Goal: Task Accomplishment & Management: Manage account settings

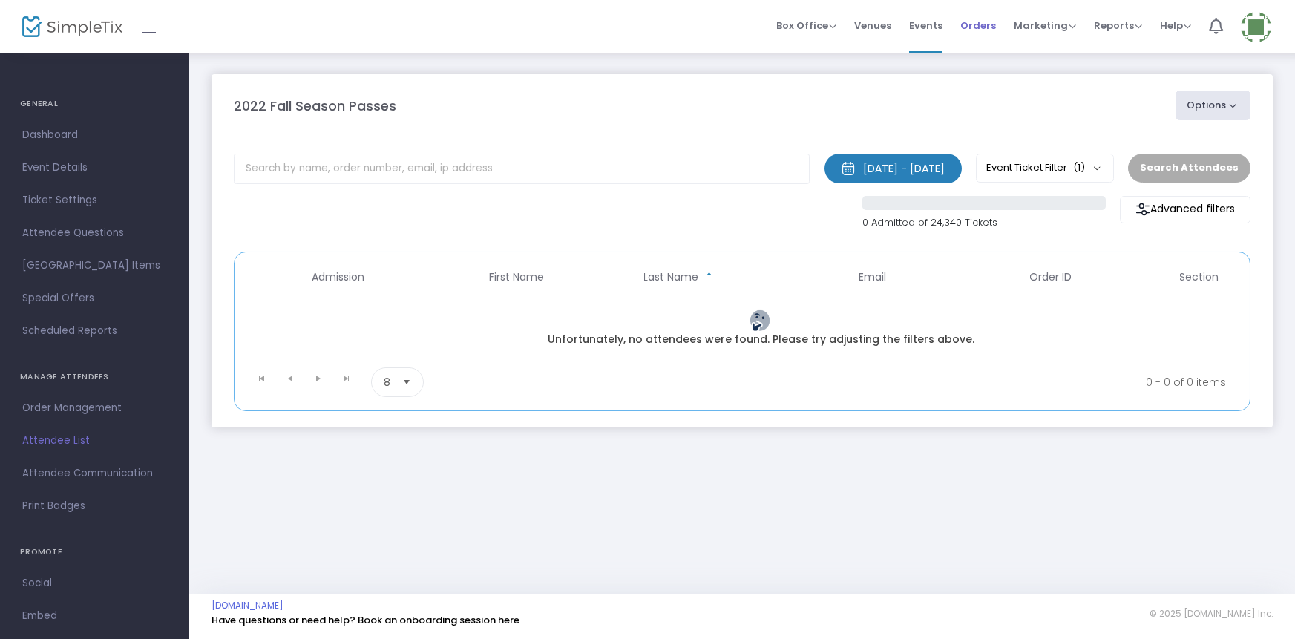
click at [983, 25] on span "Orders" at bounding box center [979, 26] width 36 height 38
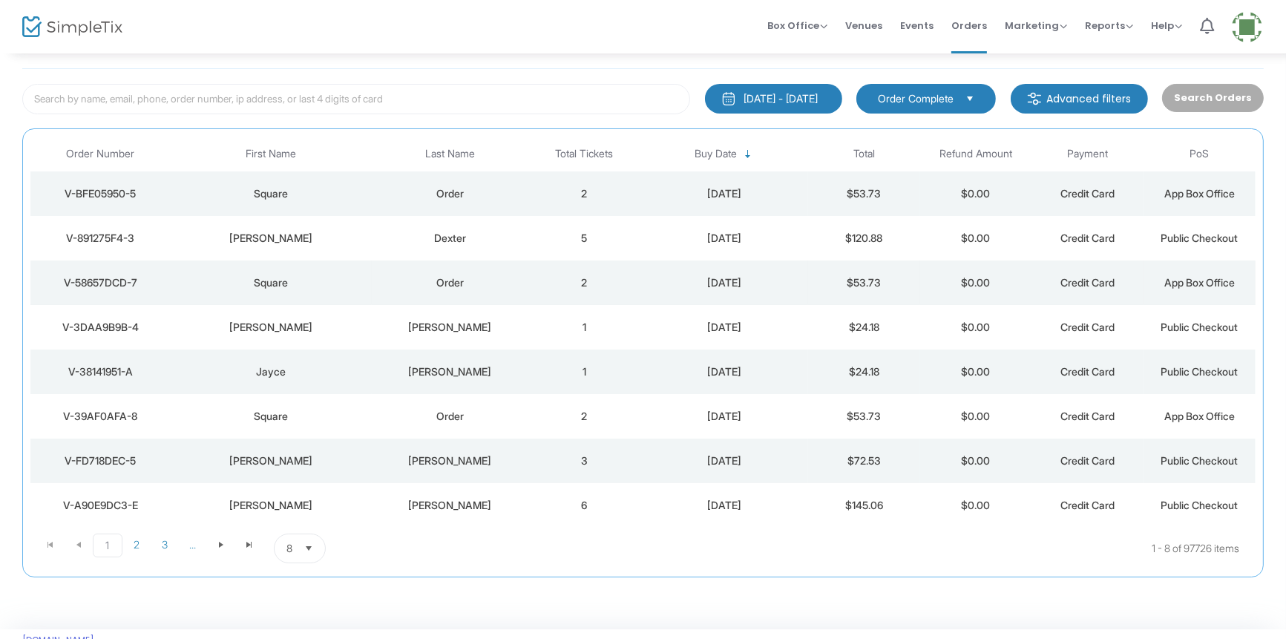
scroll to position [102, 0]
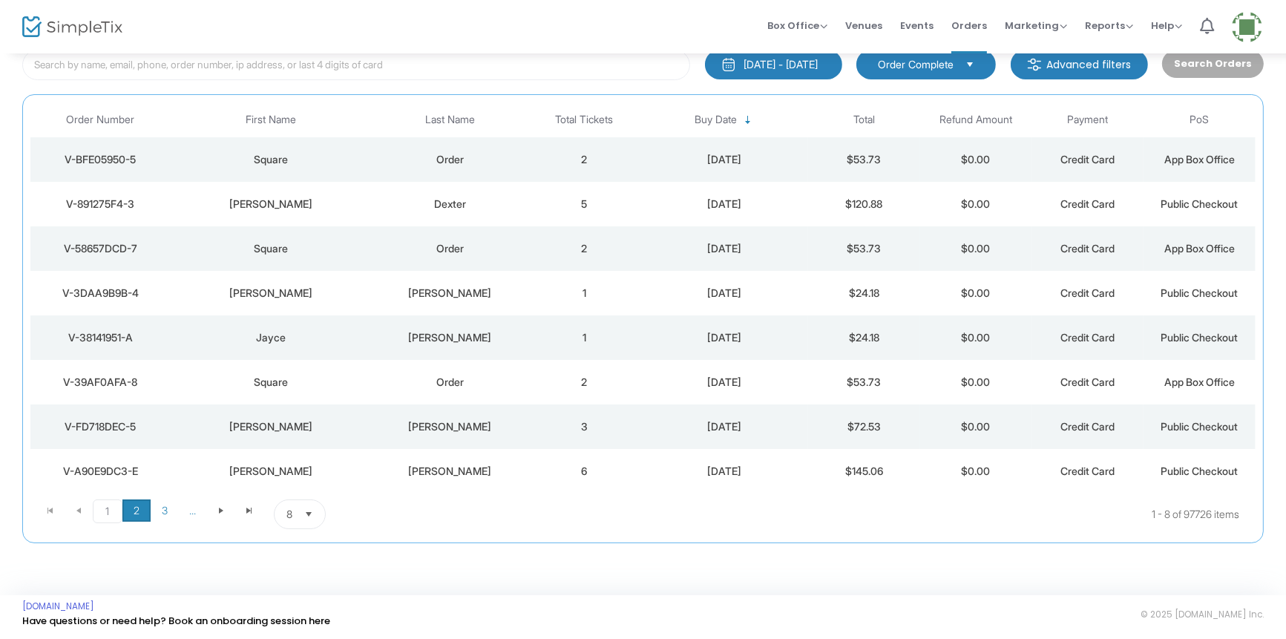
click at [136, 509] on span "2" at bounding box center [136, 511] width 28 height 22
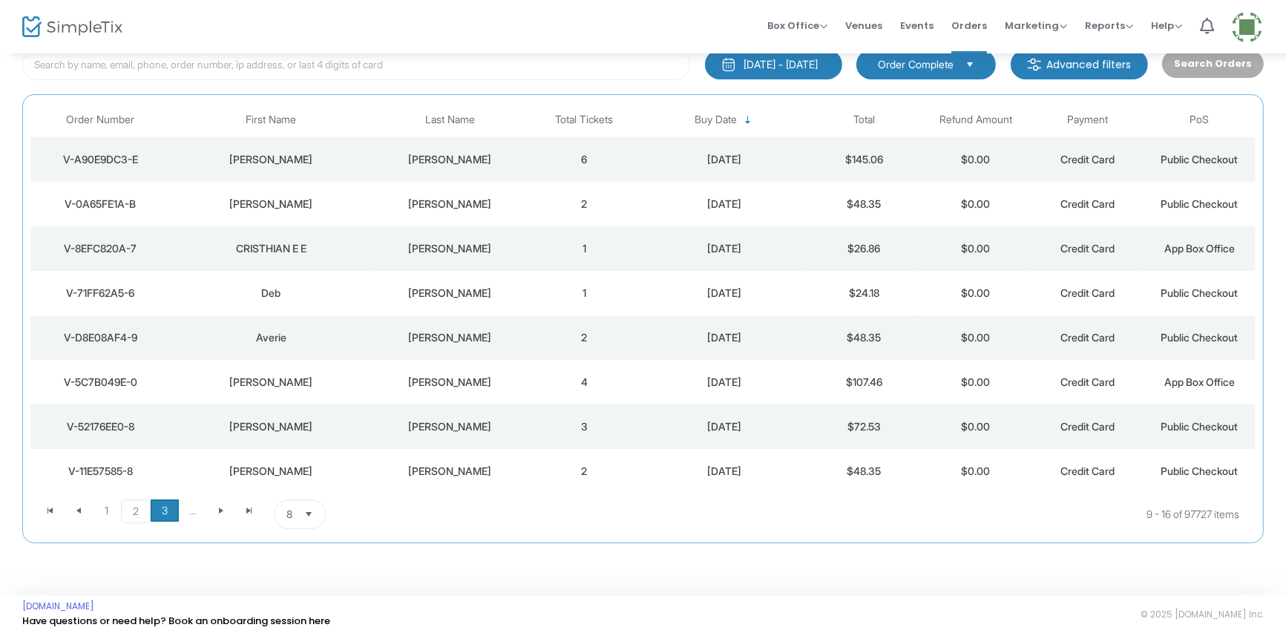
click at [173, 508] on span "3" at bounding box center [165, 511] width 28 height 22
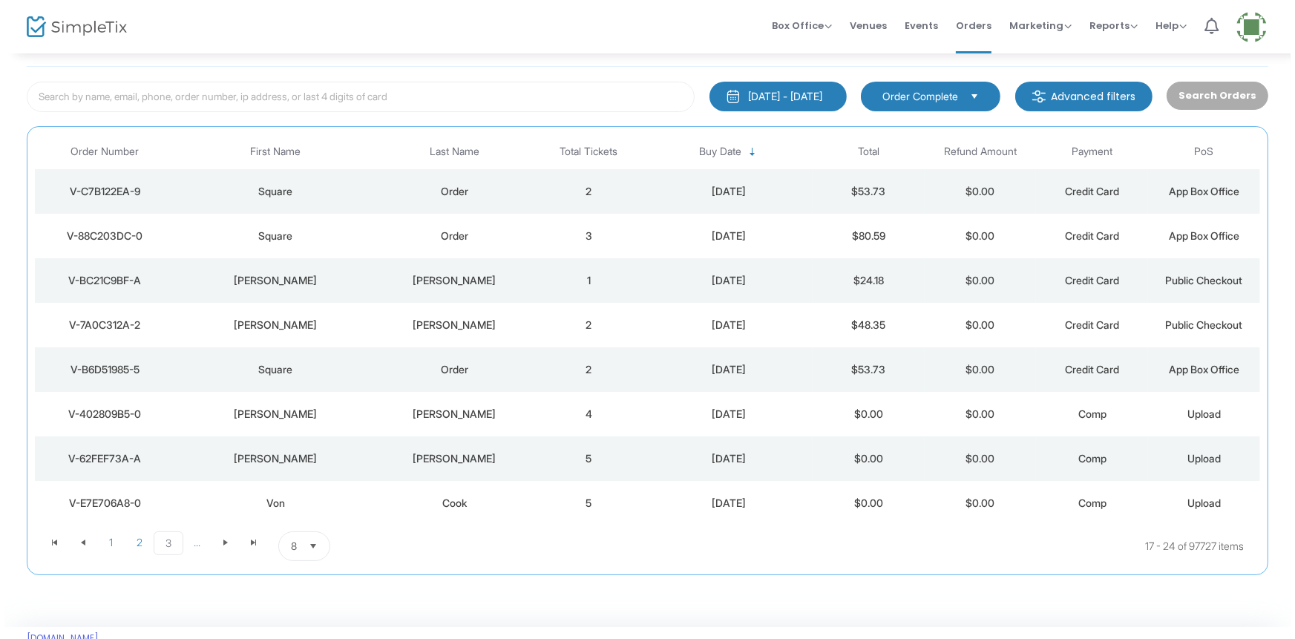
scroll to position [0, 0]
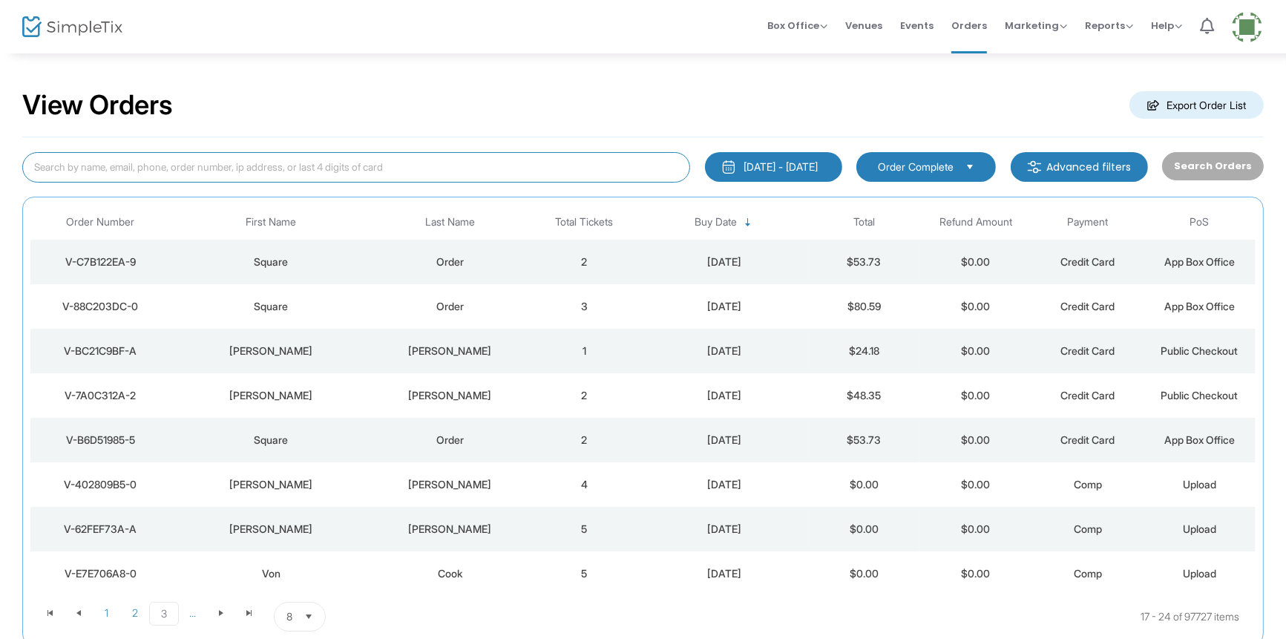
click at [39, 166] on input at bounding box center [356, 167] width 668 height 30
type input "[PERSON_NAME]"
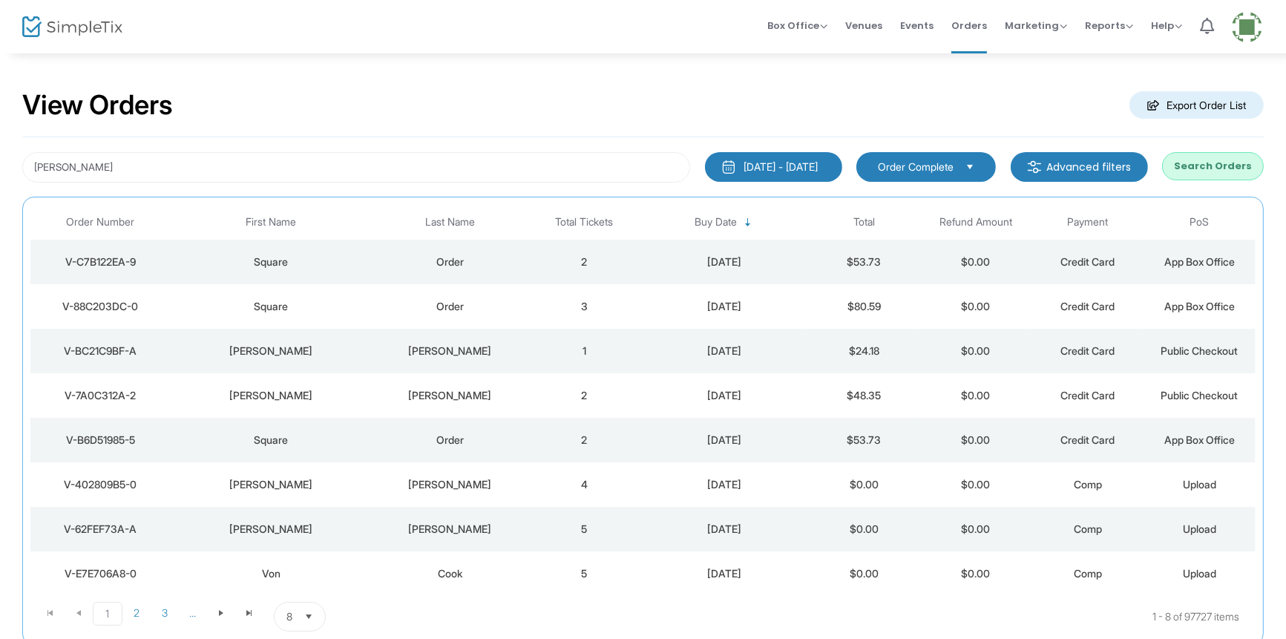
drag, startPoint x: 1203, startPoint y: 171, endPoint x: 1193, endPoint y: 170, distance: 10.5
click at [1201, 171] on button "Search Orders" at bounding box center [1213, 166] width 102 height 28
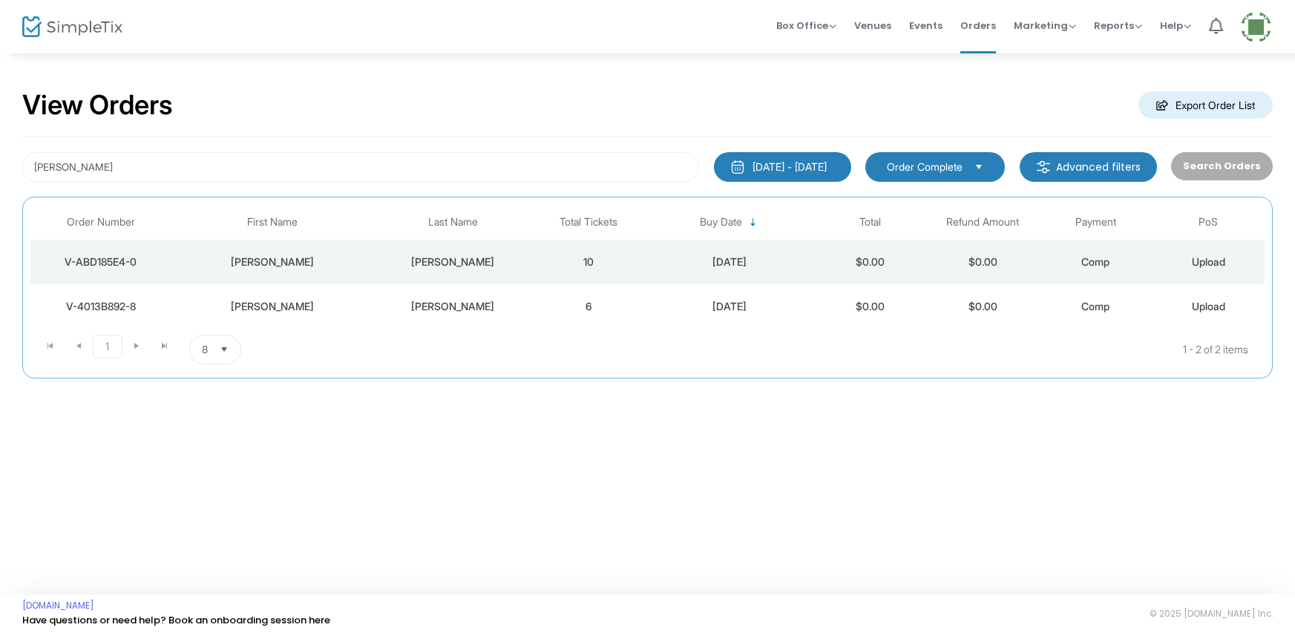
click at [434, 308] on div "[PERSON_NAME]" at bounding box center [453, 306] width 151 height 15
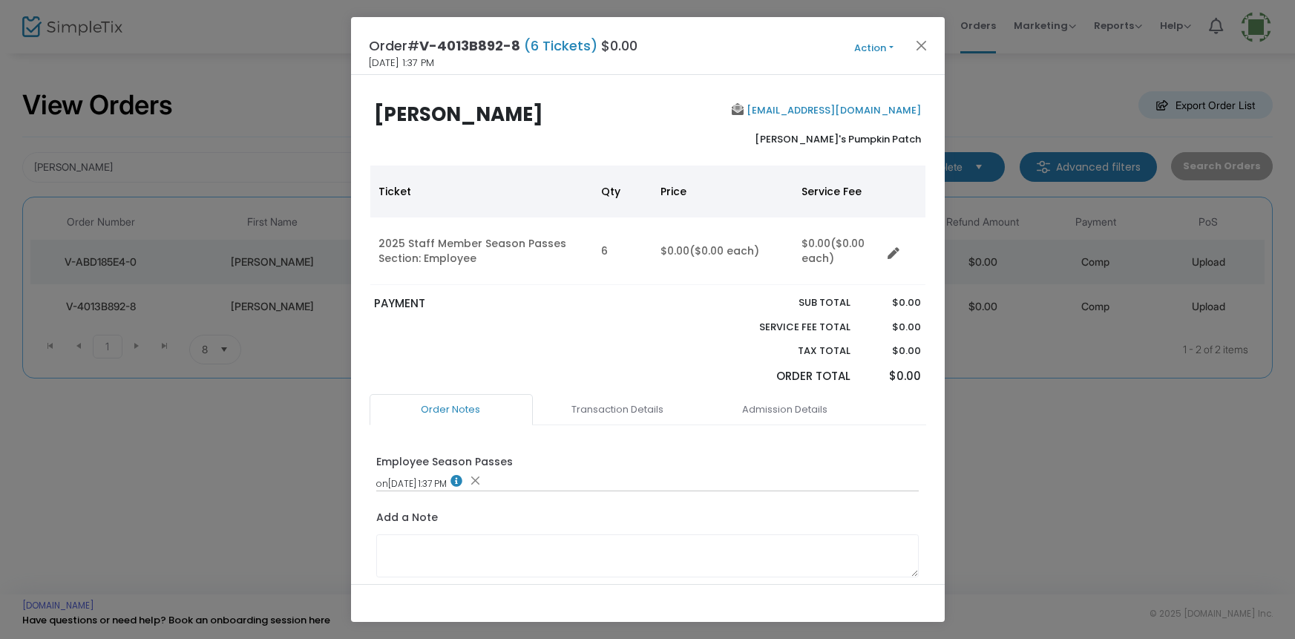
click at [869, 41] on button "Action" at bounding box center [874, 48] width 89 height 16
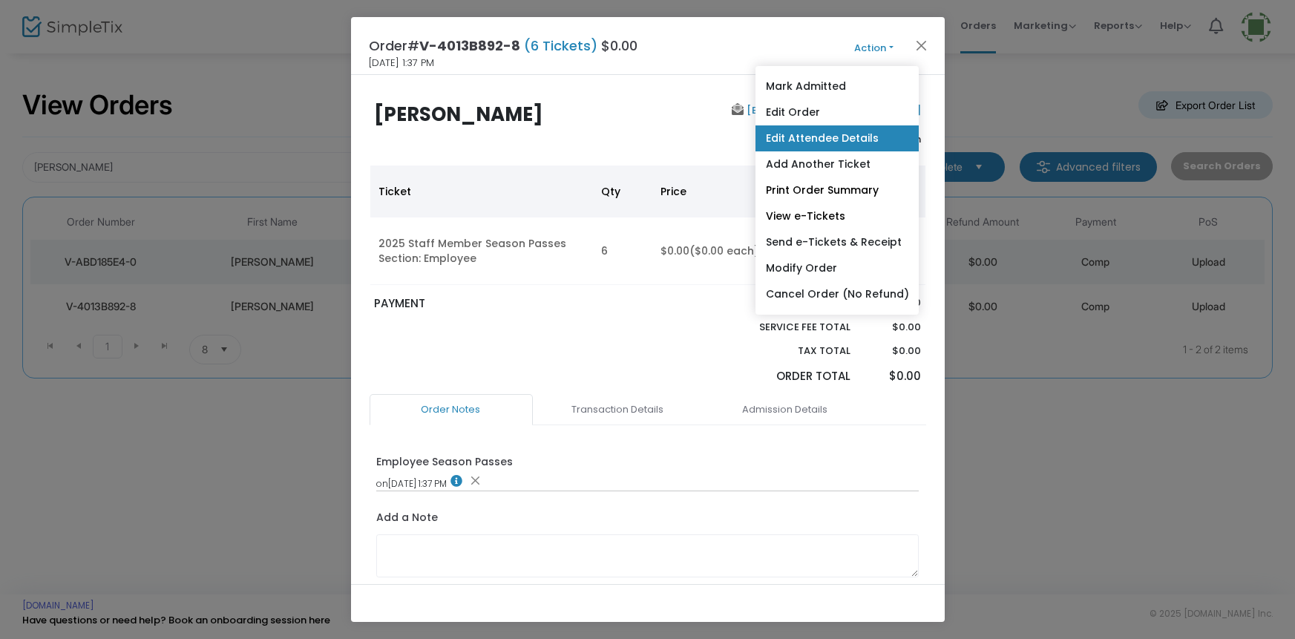
click at [808, 139] on link "Edit Attendee Details" at bounding box center [836, 138] width 163 height 26
